Goal: Task Accomplishment & Management: Complete application form

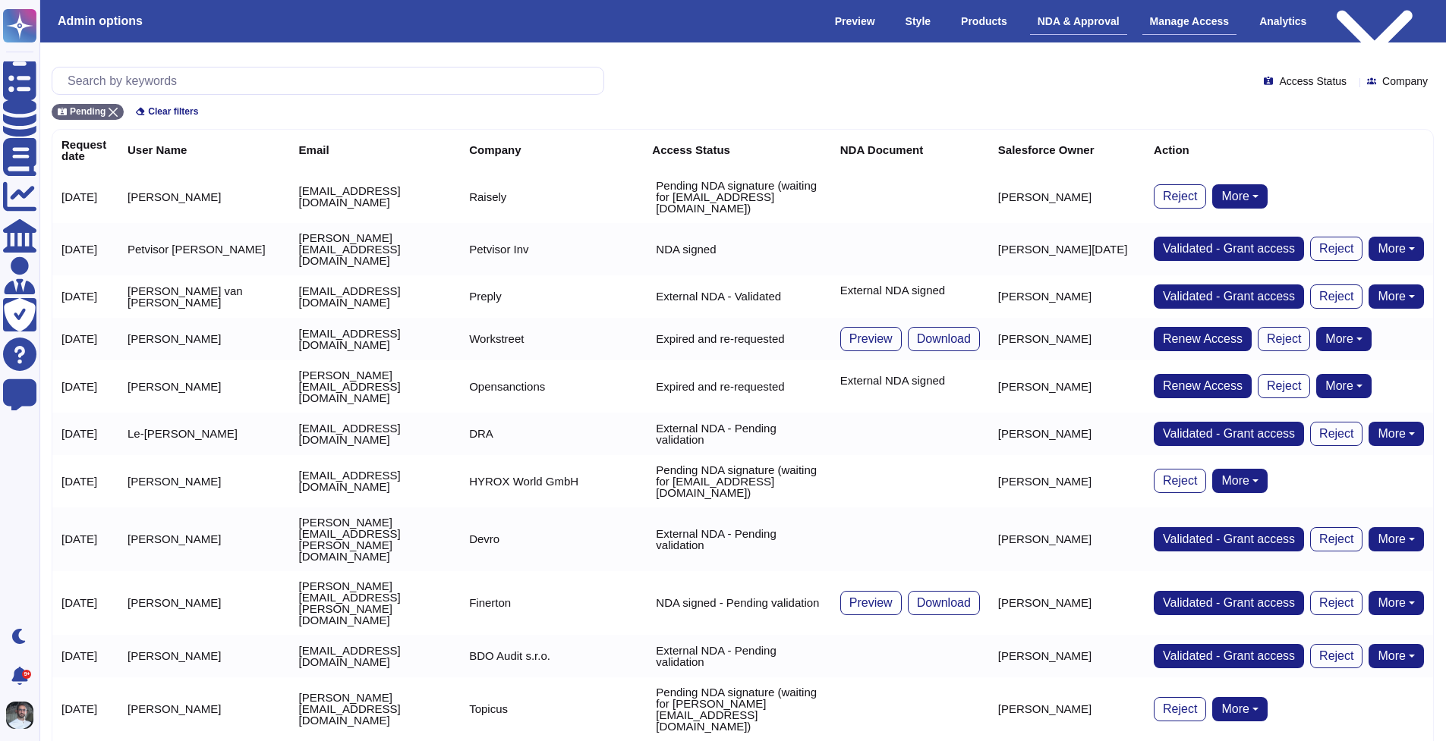
click at [1060, 20] on div "NDA & Approval" at bounding box center [1078, 21] width 97 height 27
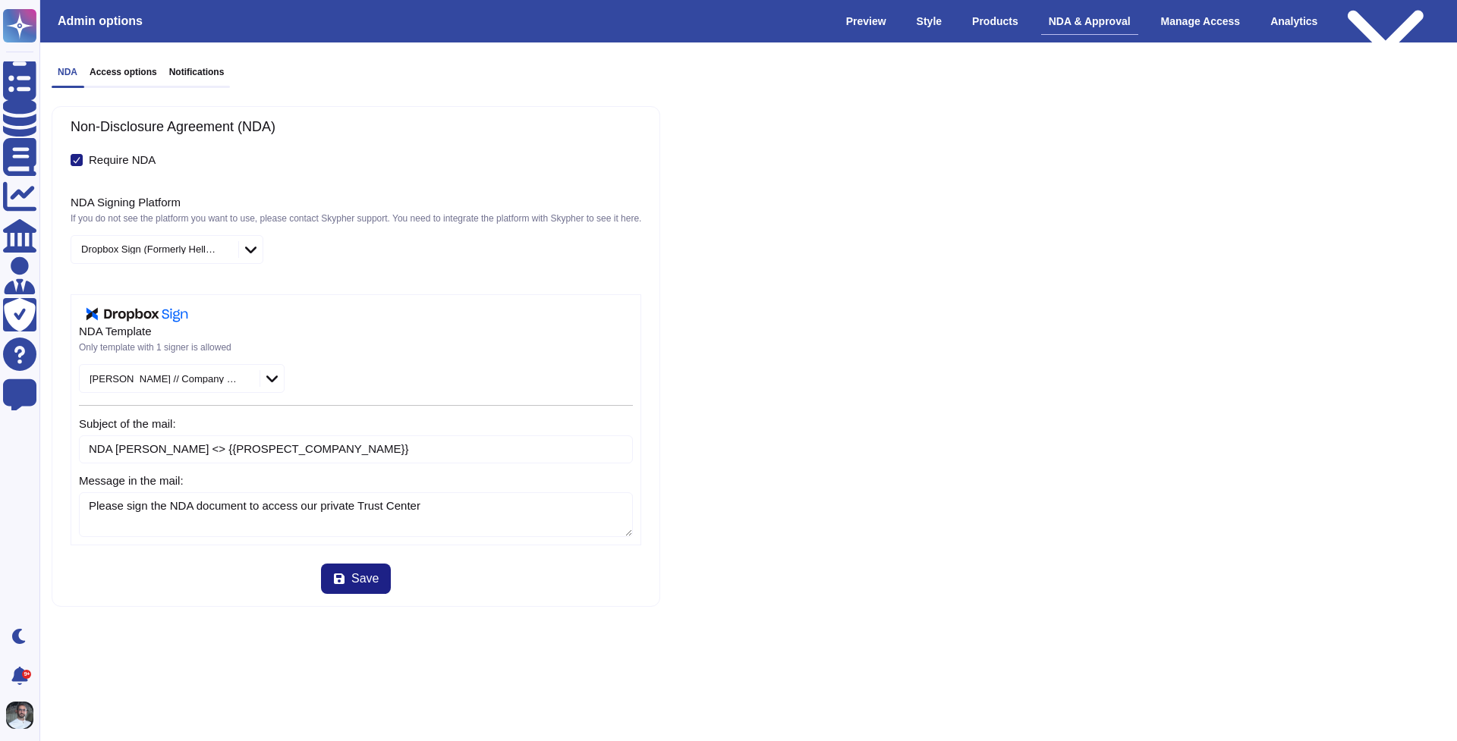
type textarea "Please sign the NDA document to access our private Trust Center"
click at [1199, 24] on div "Manage Access" at bounding box center [1200, 21] width 95 height 27
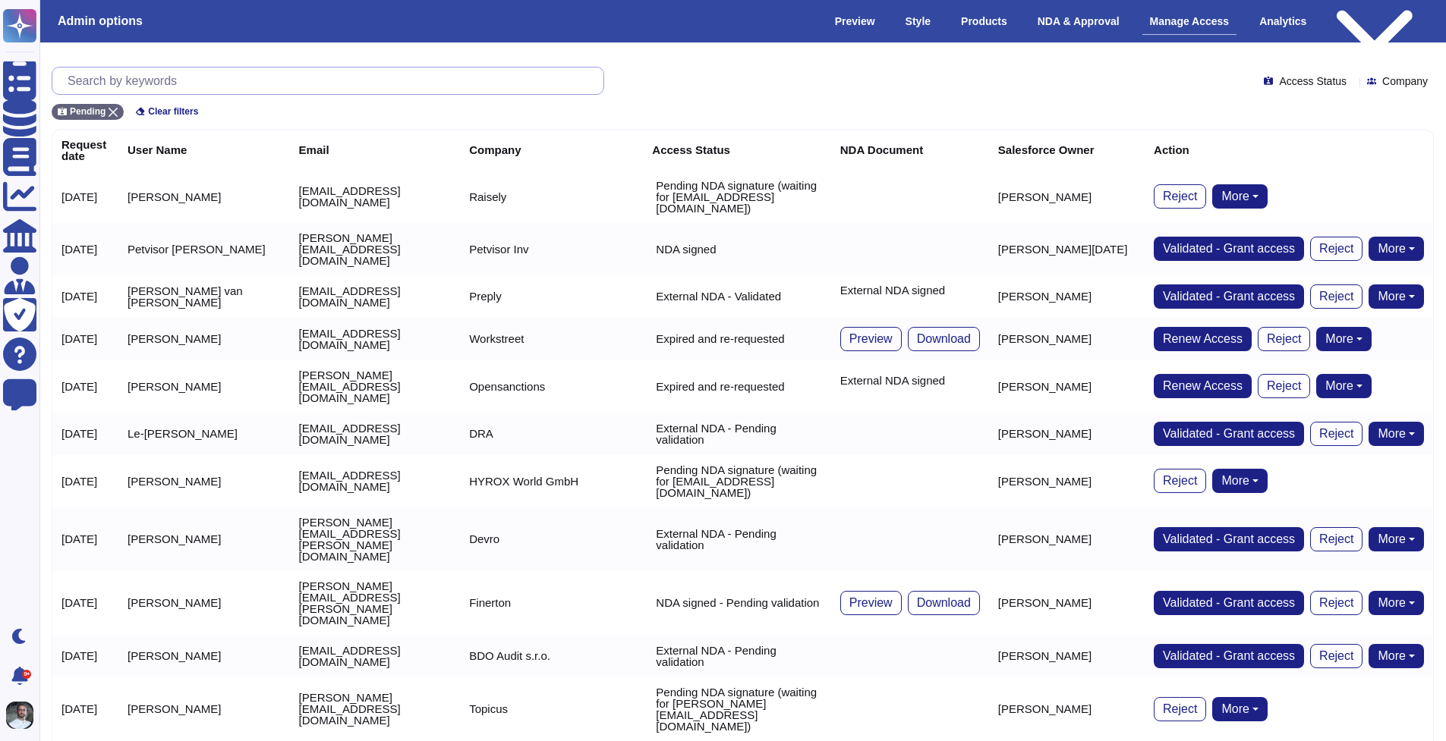
click at [235, 76] on input "text" at bounding box center [331, 81] width 543 height 27
type input "ש"
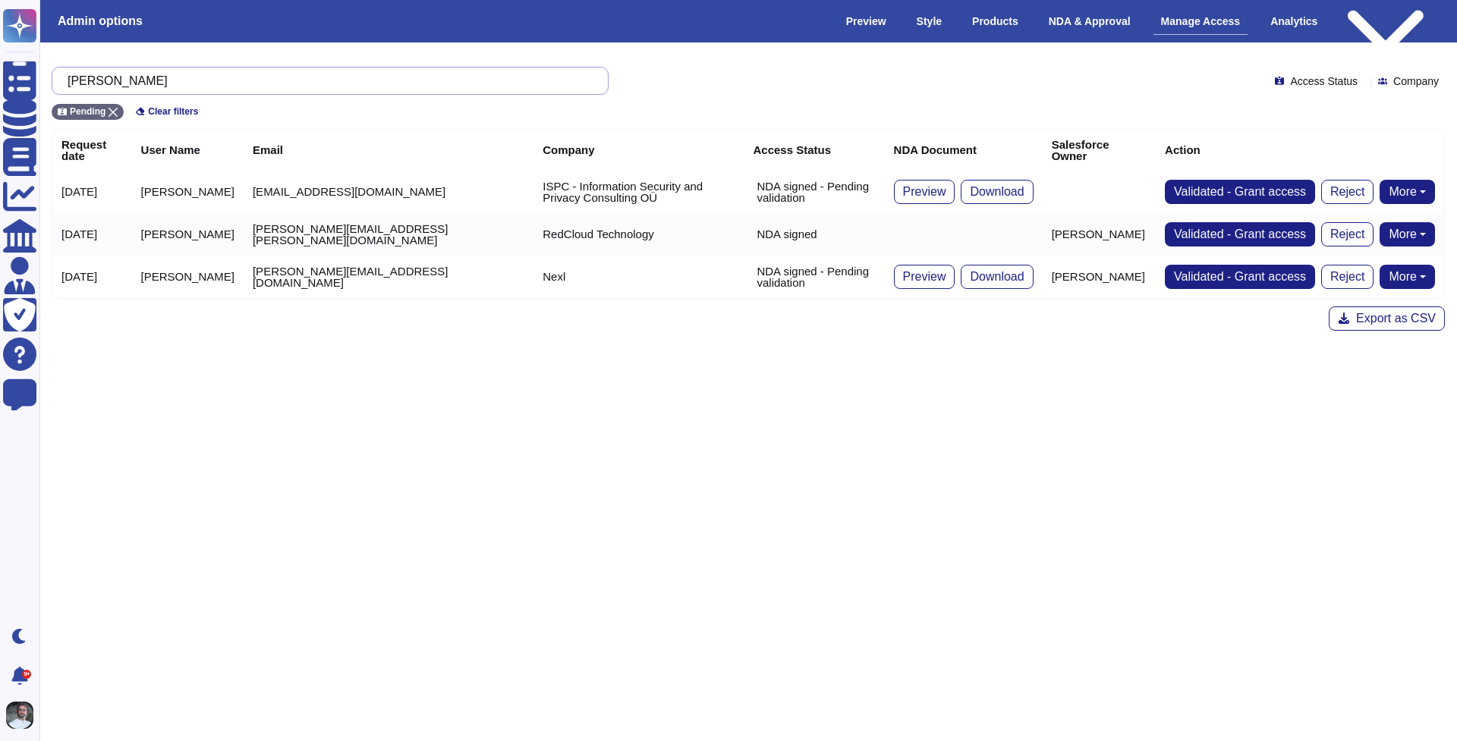
type input "[PERSON_NAME]"
